Goal: Navigation & Orientation: Find specific page/section

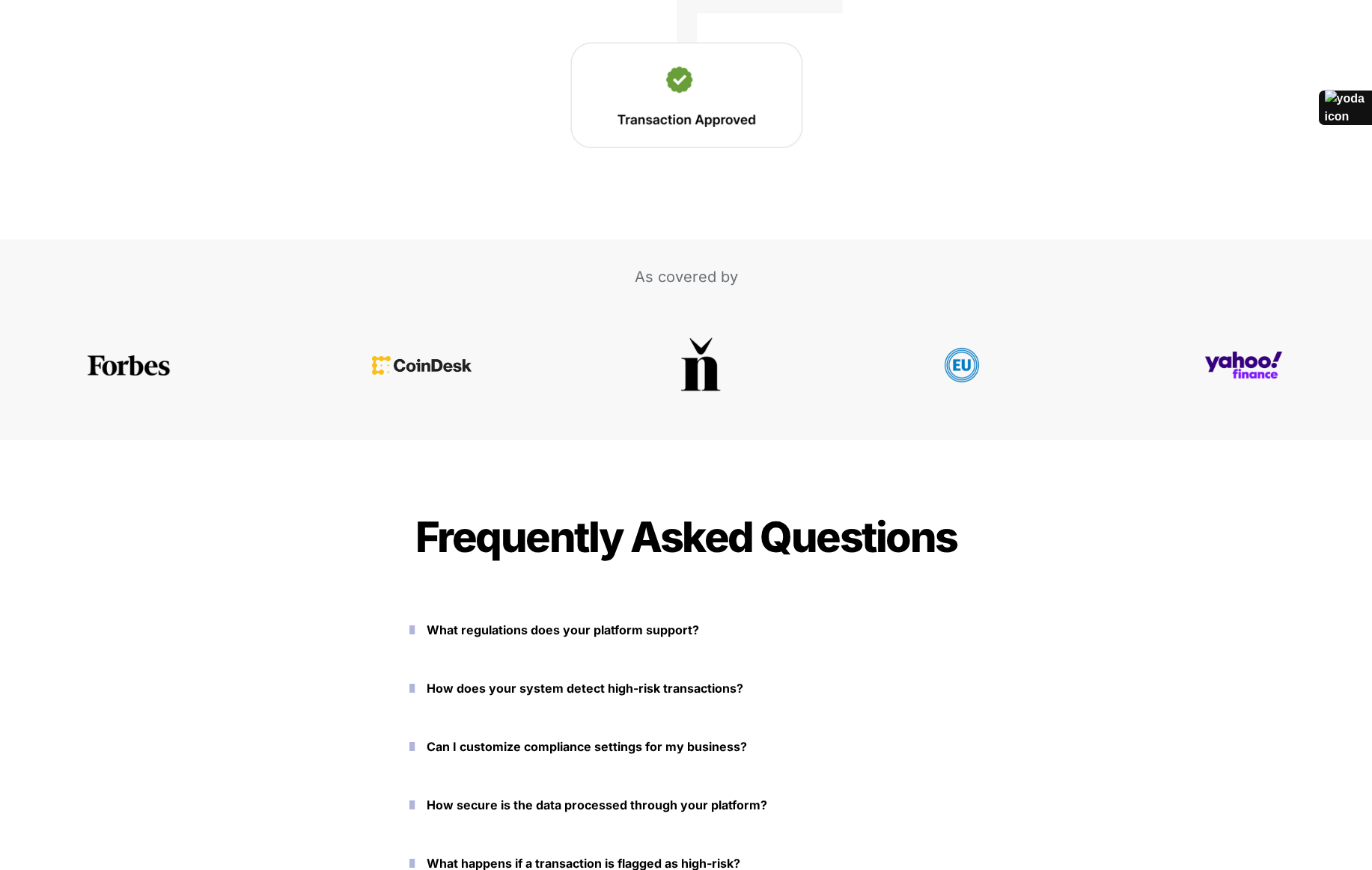
scroll to position [3214, 0]
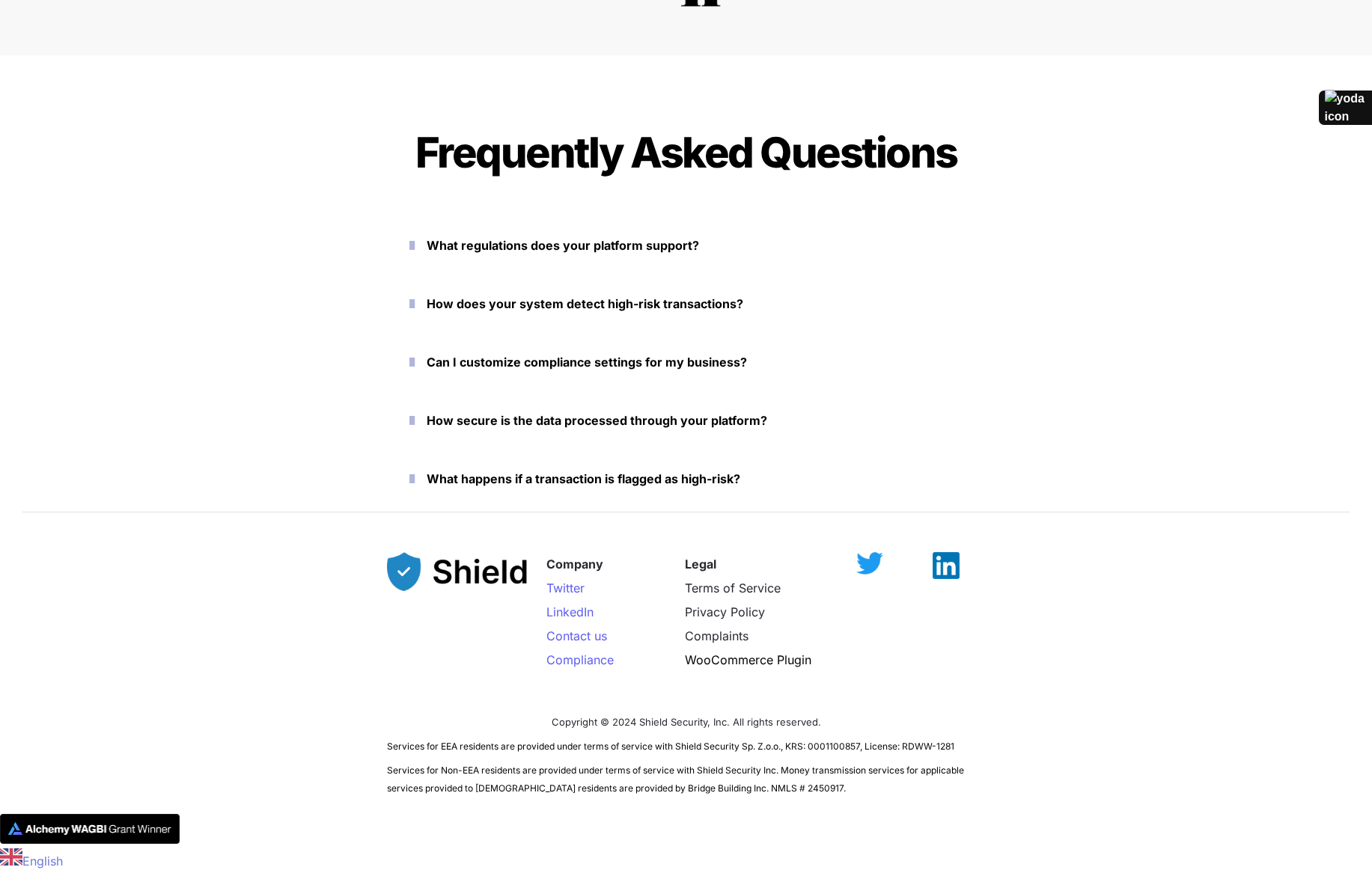
click at [722, 750] on span "Services for EEA residents are provided under terms of service with Shield Secu…" at bounding box center [670, 746] width 567 height 11
copy span "Services for EEA residents are provided under terms of service with Shield Secu…"
